Goal: Information Seeking & Learning: Learn about a topic

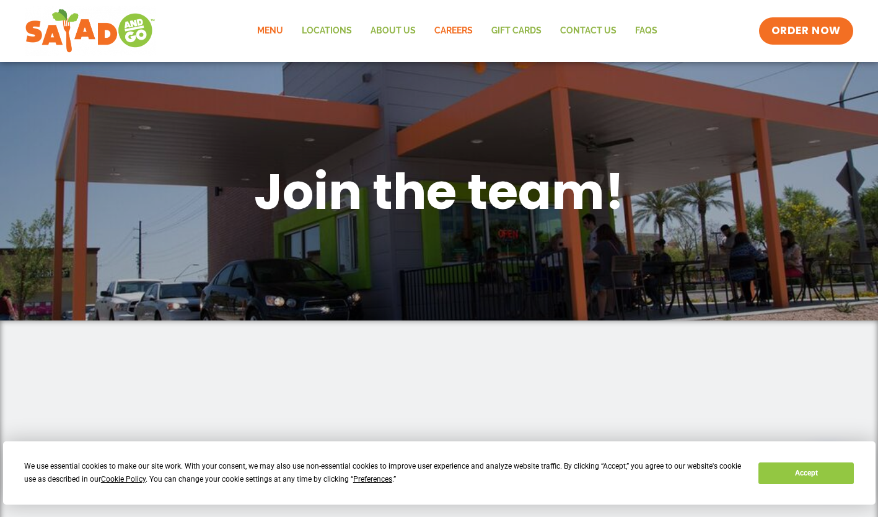
click at [270, 34] on link "Menu" at bounding box center [270, 31] width 45 height 28
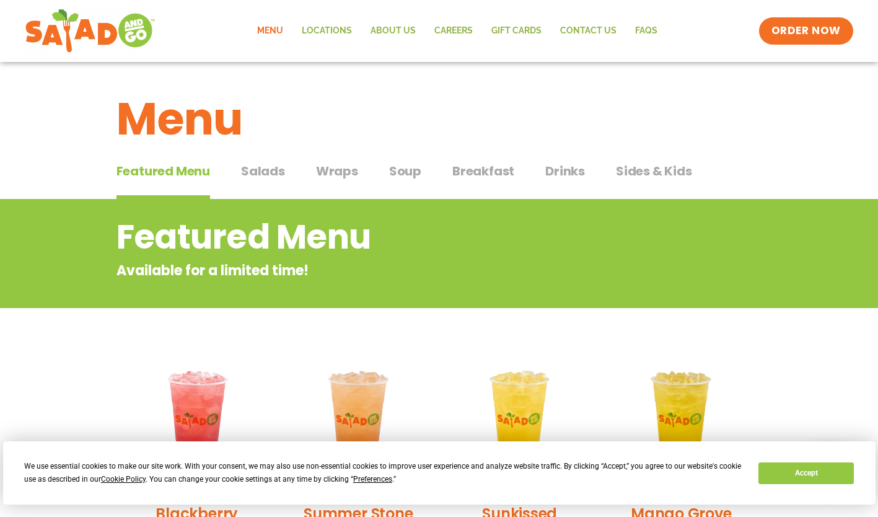
click at [261, 180] on span "Salads" at bounding box center [263, 171] width 44 height 19
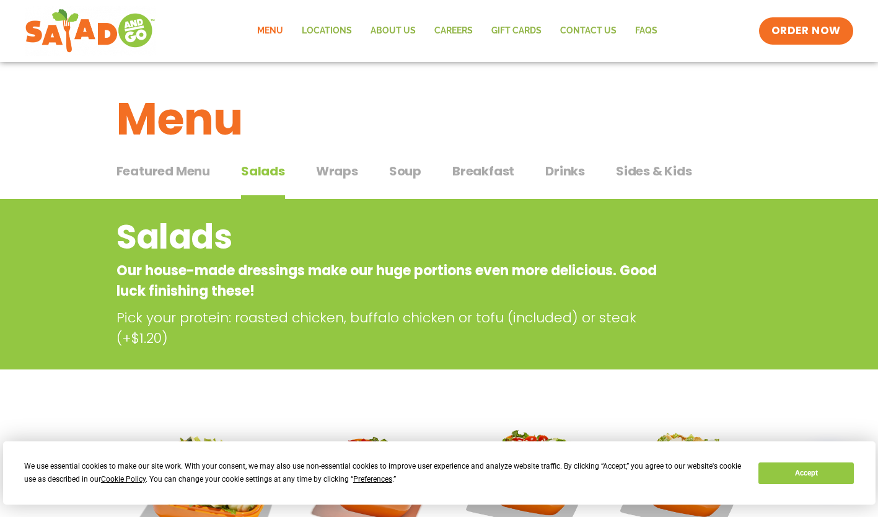
click at [485, 171] on span "Breakfast" at bounding box center [483, 171] width 62 height 19
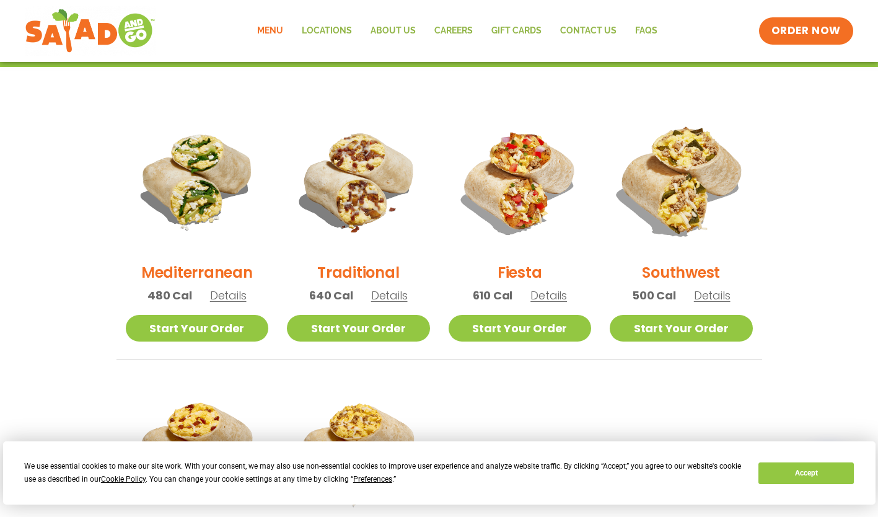
scroll to position [268, 0]
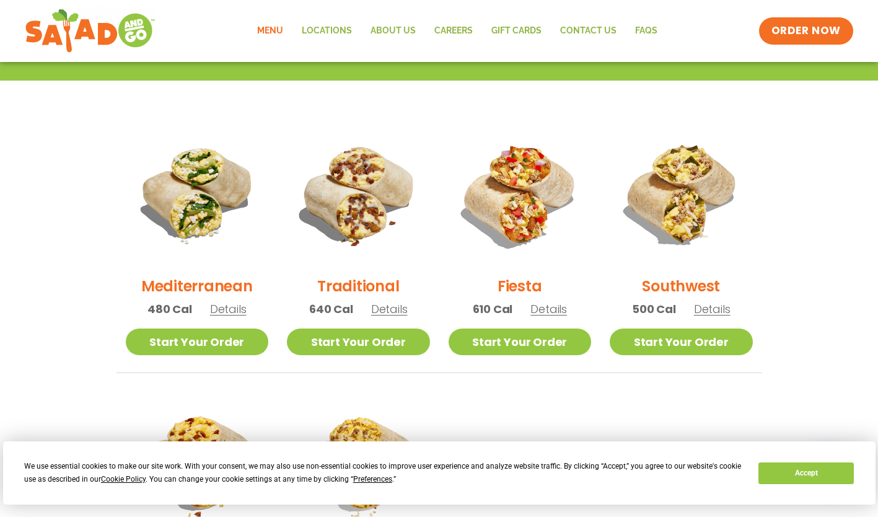
click at [235, 313] on span "Details" at bounding box center [228, 308] width 37 height 15
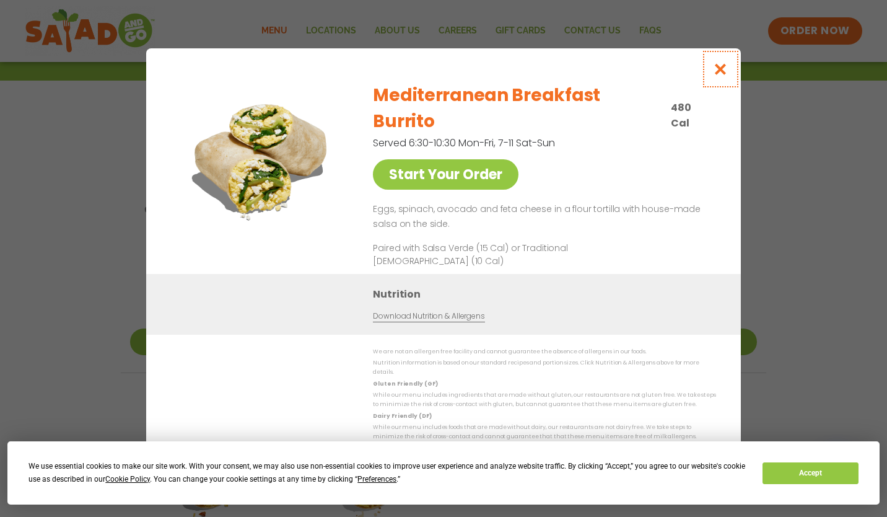
click at [719, 76] on icon "Close modal" at bounding box center [720, 69] width 15 height 13
